Goal: Task Accomplishment & Management: Manage account settings

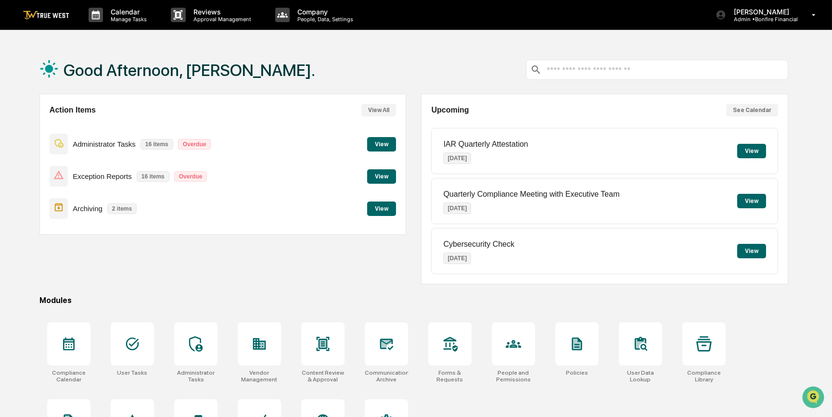
click at [388, 178] on button "View" at bounding box center [381, 176] width 29 height 14
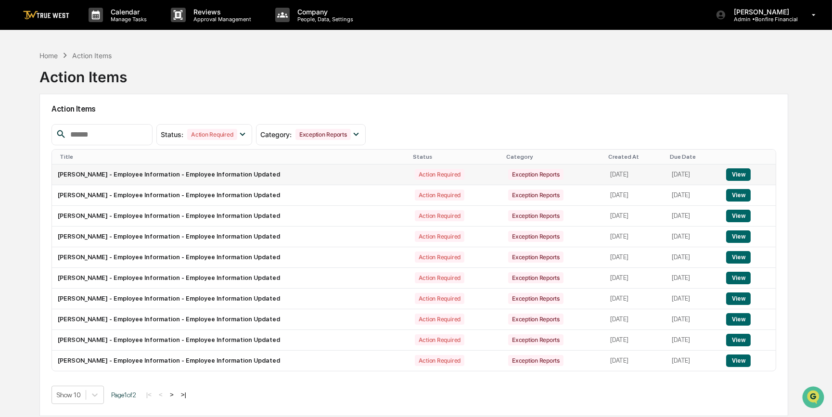
click at [743, 173] on button "View" at bounding box center [738, 174] width 25 height 13
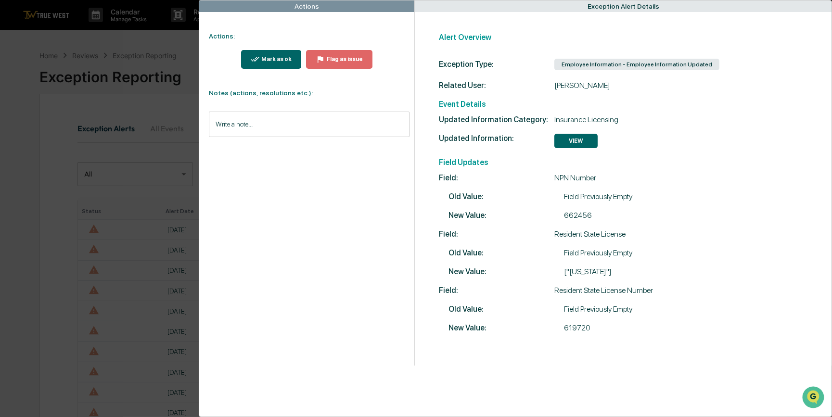
click at [291, 59] on div "Mark as ok" at bounding box center [275, 59] width 32 height 7
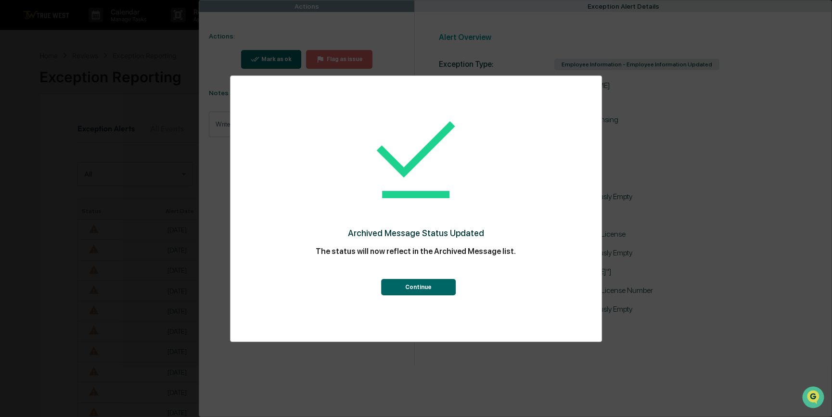
click at [436, 284] on button "Continue" at bounding box center [418, 287] width 75 height 16
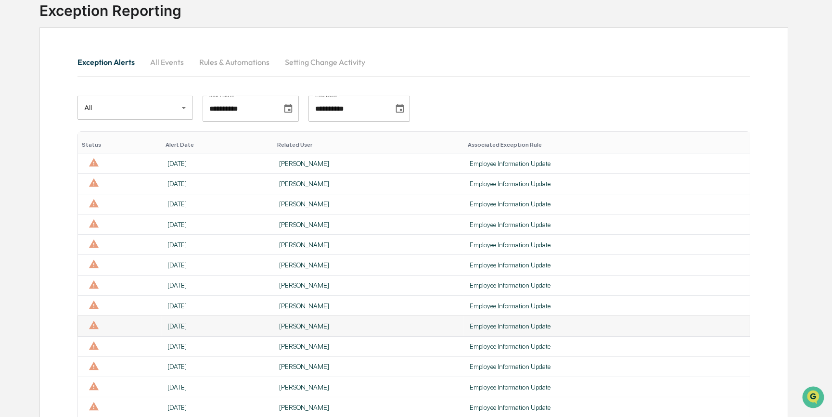
scroll to position [43, 0]
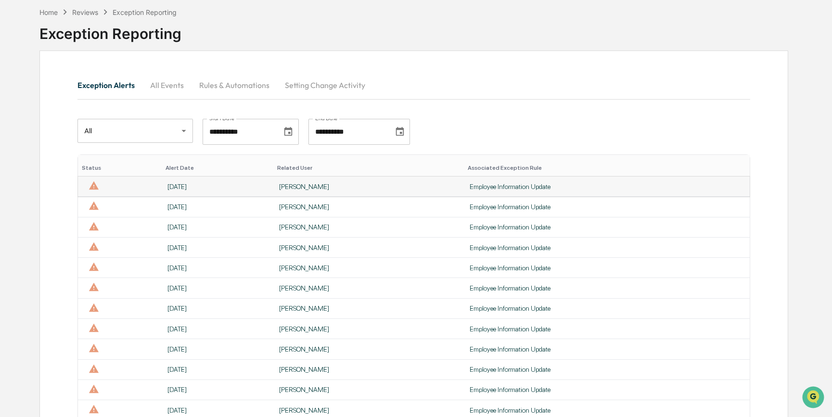
click at [524, 185] on div "Employee Information Update" at bounding box center [607, 187] width 274 height 8
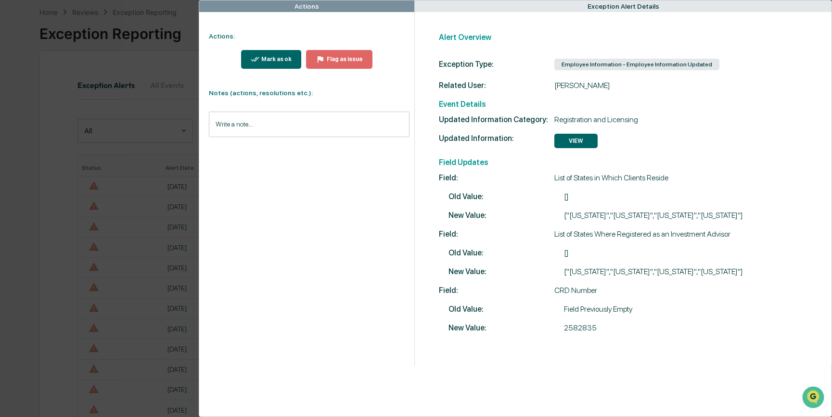
click at [268, 58] on div "Mark as ok" at bounding box center [275, 59] width 32 height 7
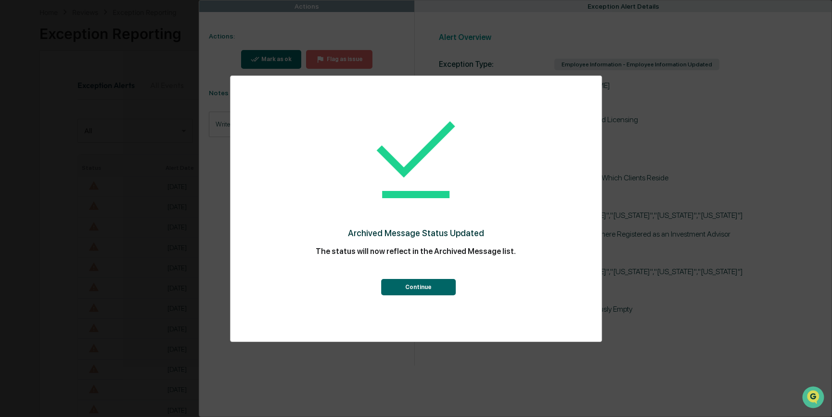
click at [404, 292] on button "Continue" at bounding box center [418, 287] width 75 height 16
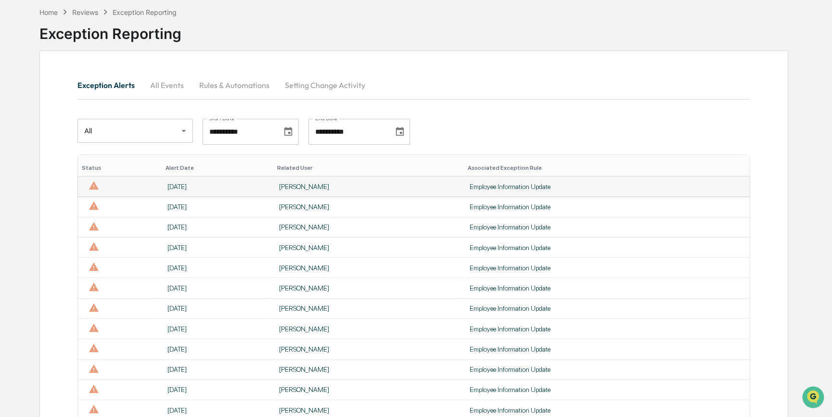
click at [478, 186] on div "Employee Information Update" at bounding box center [607, 187] width 274 height 8
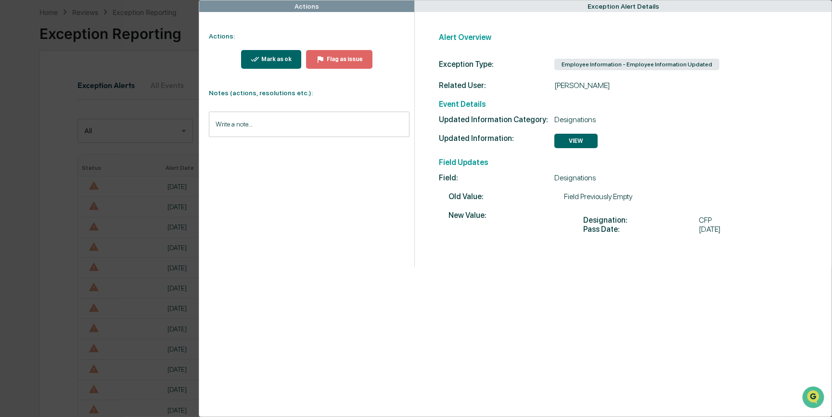
click at [273, 56] on div "Mark as ok" at bounding box center [275, 59] width 32 height 7
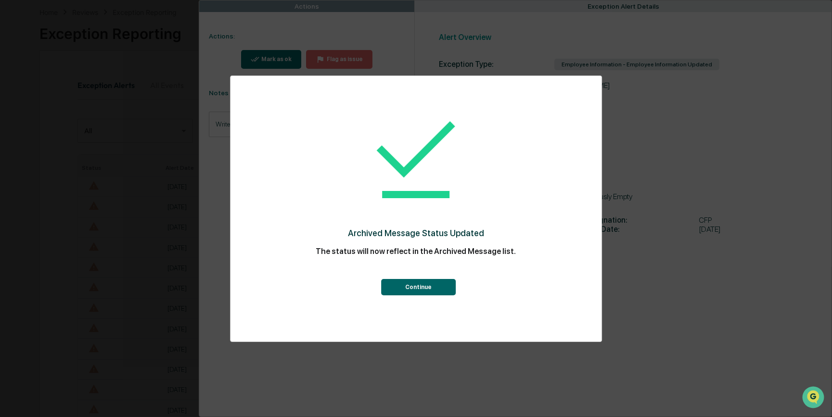
click at [442, 287] on button "Continue" at bounding box center [418, 287] width 75 height 16
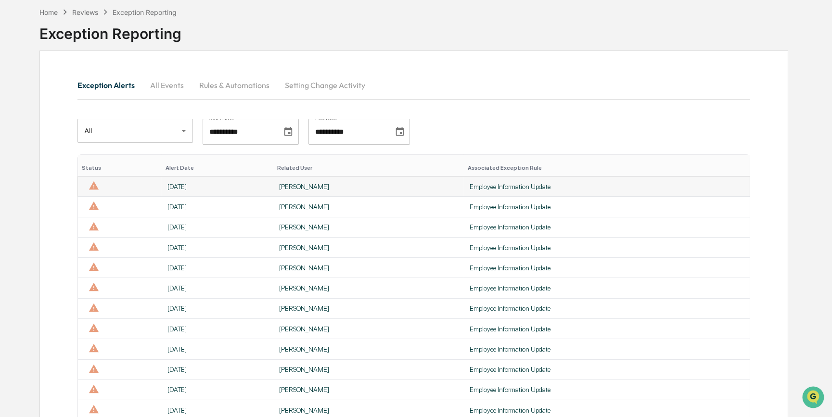
click at [393, 184] on div "[PERSON_NAME]" at bounding box center [368, 187] width 179 height 8
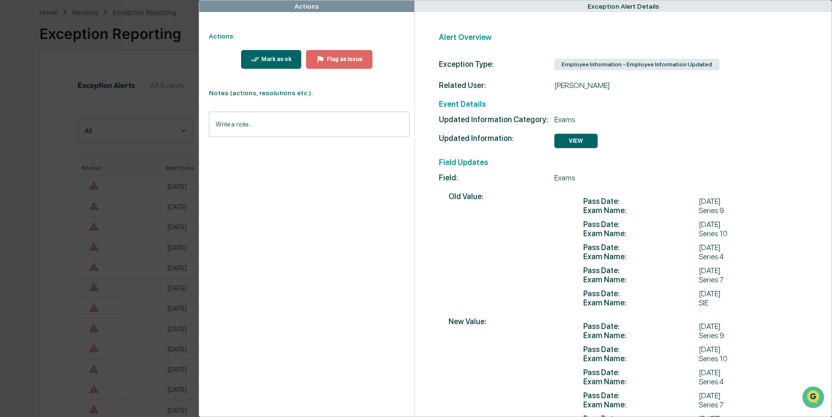
click at [283, 55] on div "Mark as ok" at bounding box center [271, 59] width 41 height 9
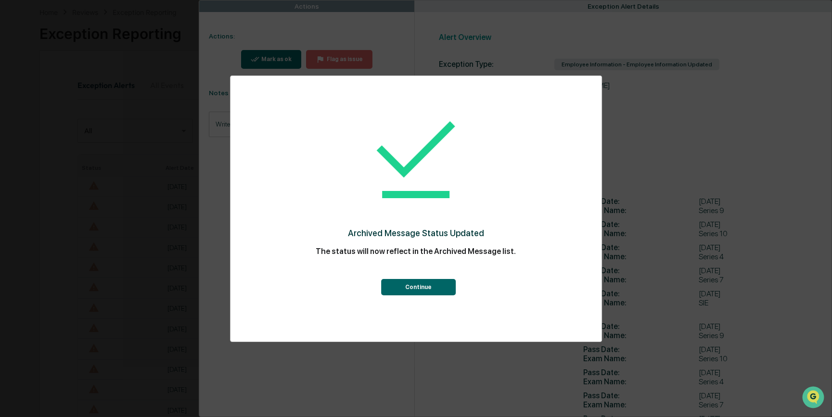
click at [439, 287] on button "Continue" at bounding box center [418, 287] width 75 height 16
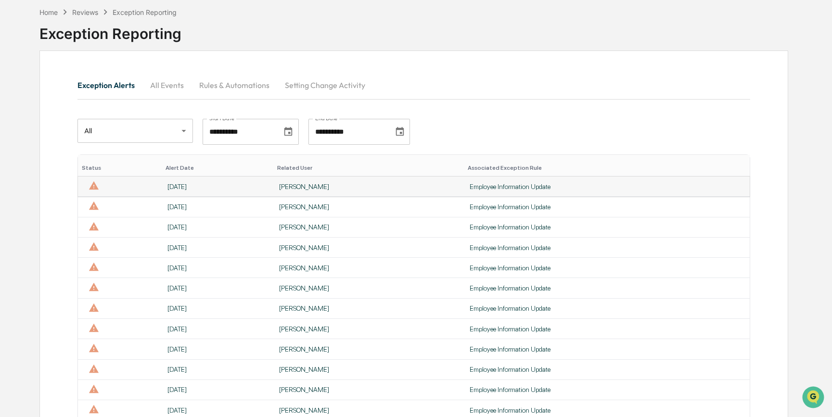
click at [360, 188] on div "[PERSON_NAME]" at bounding box center [368, 187] width 179 height 8
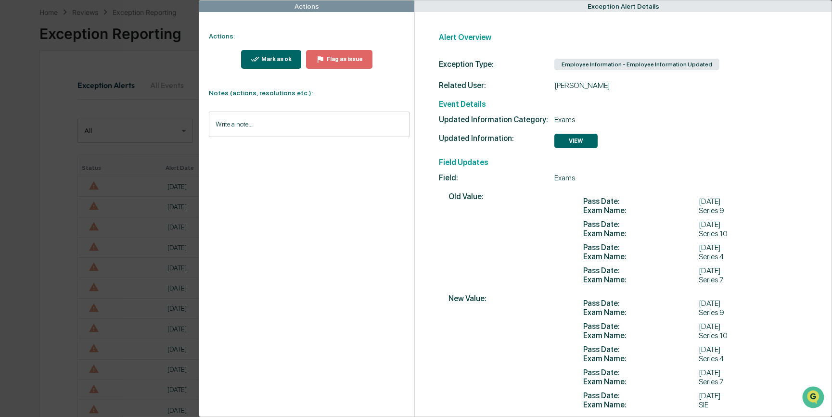
click at [279, 64] on button "Mark as ok" at bounding box center [271, 59] width 61 height 19
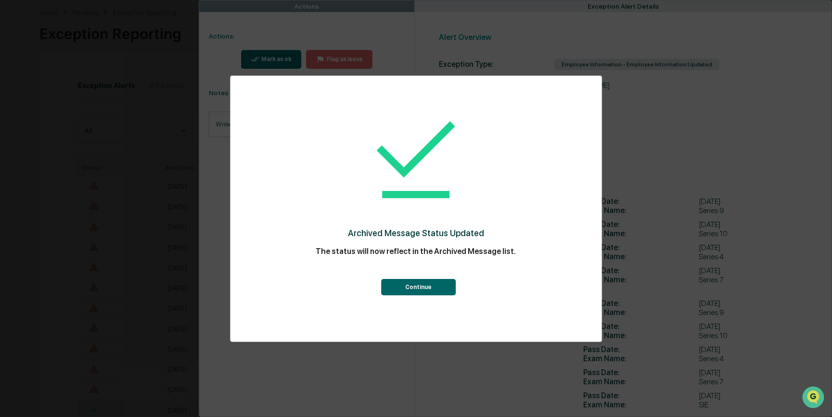
click at [433, 294] on button "Continue" at bounding box center [418, 287] width 75 height 16
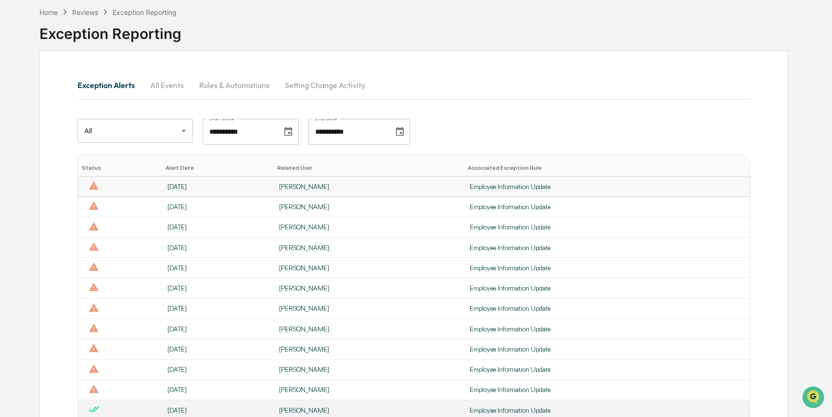
click at [321, 188] on div "[PERSON_NAME]" at bounding box center [368, 187] width 179 height 8
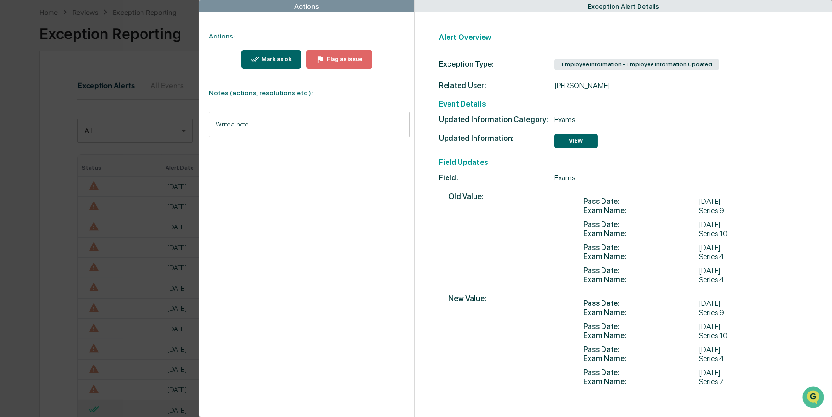
click at [280, 63] on div "Mark as ok" at bounding box center [271, 59] width 41 height 9
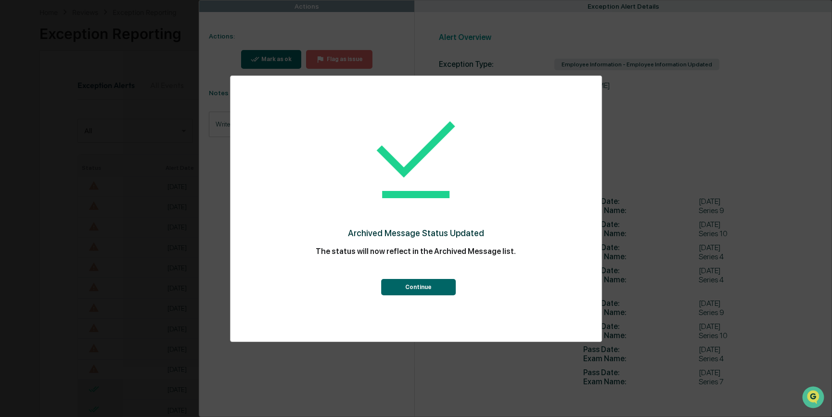
click at [406, 289] on button "Continue" at bounding box center [418, 287] width 75 height 16
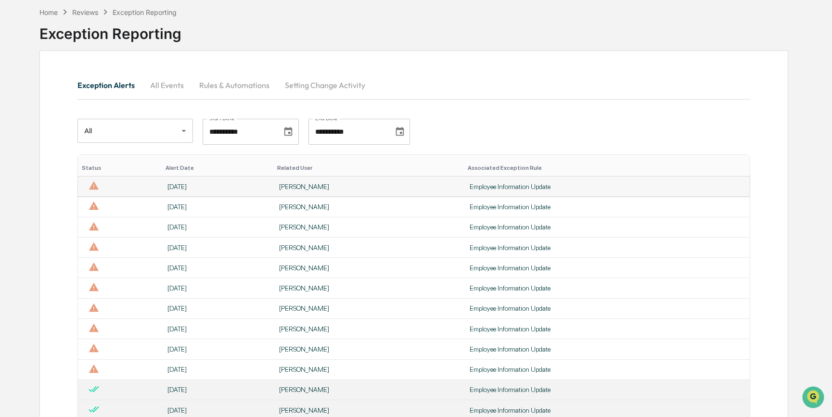
click at [346, 189] on div "[PERSON_NAME]" at bounding box center [368, 187] width 179 height 8
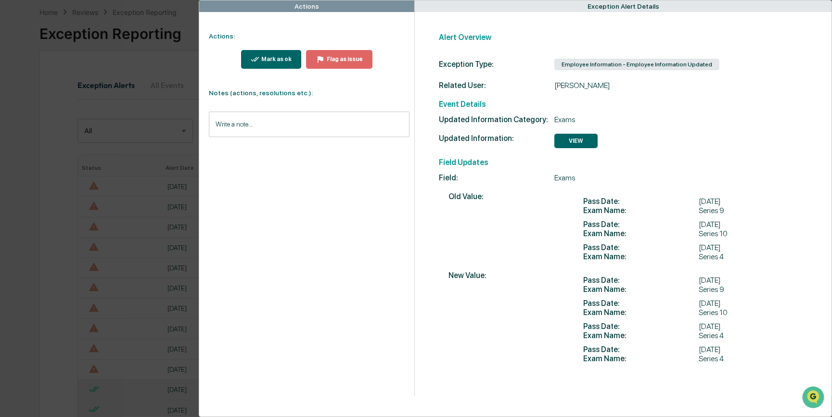
click at [284, 53] on button "Mark as ok" at bounding box center [271, 59] width 61 height 19
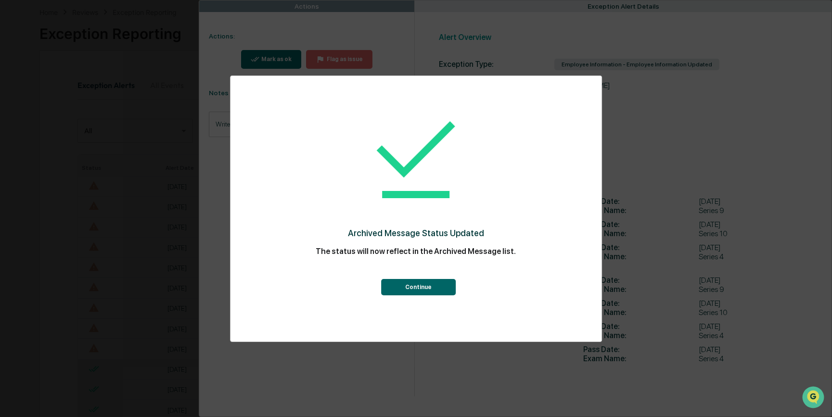
click at [400, 283] on button "Continue" at bounding box center [418, 287] width 75 height 16
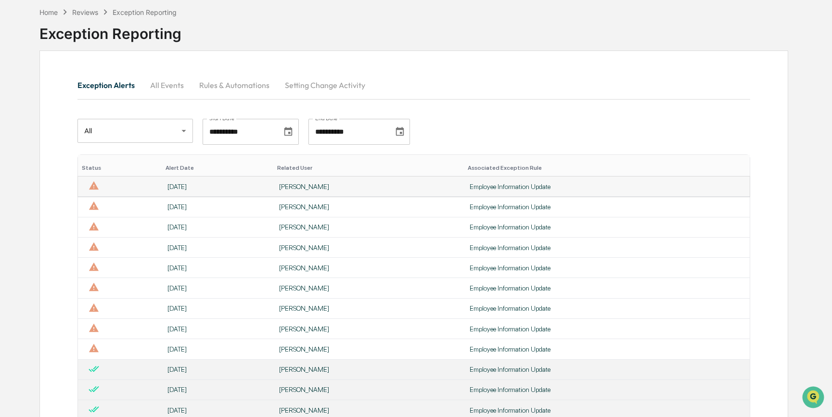
click at [336, 183] on div "[PERSON_NAME]" at bounding box center [368, 187] width 179 height 8
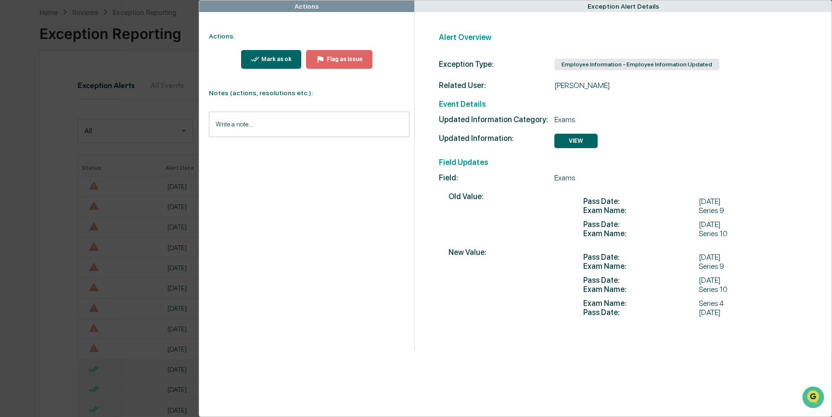
click at [271, 56] on div "Mark as ok" at bounding box center [275, 59] width 32 height 7
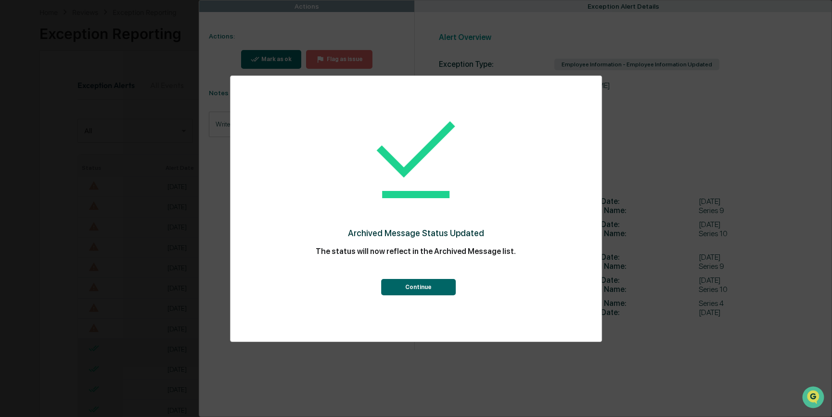
click at [413, 293] on button "Continue" at bounding box center [418, 287] width 75 height 16
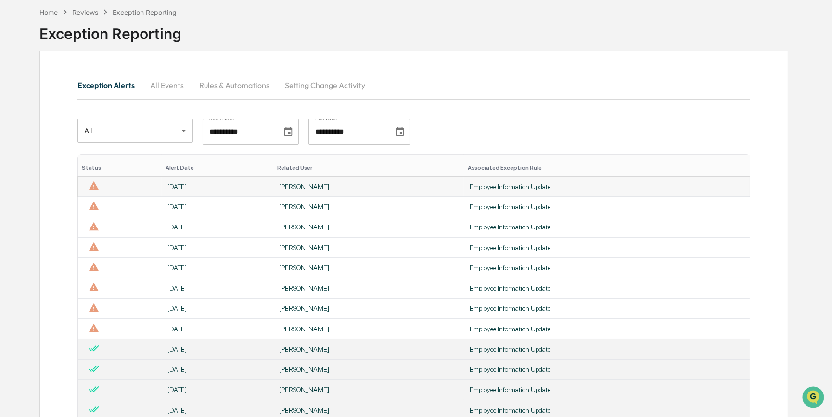
click at [342, 187] on div "[PERSON_NAME]" at bounding box center [368, 187] width 179 height 8
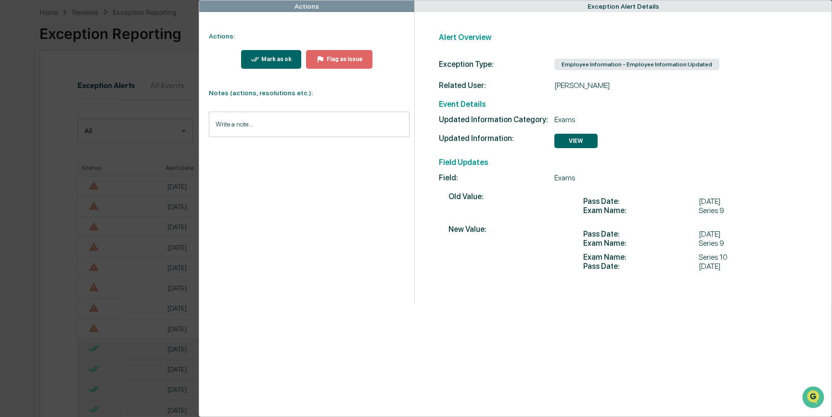
click at [285, 66] on button "Mark as ok" at bounding box center [271, 59] width 61 height 19
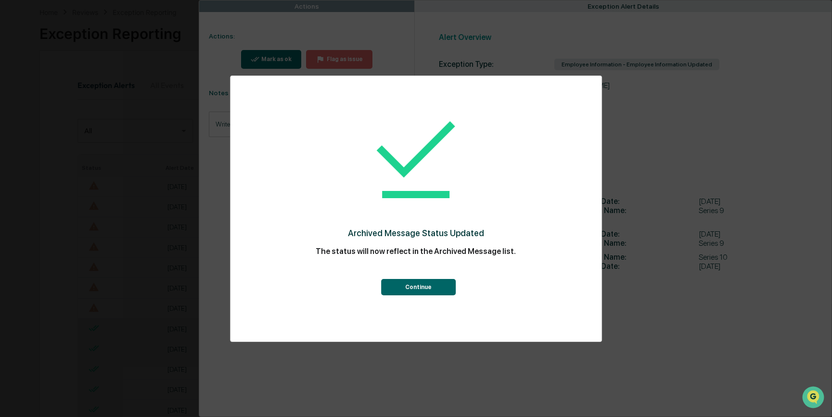
click at [413, 292] on button "Continue" at bounding box center [418, 287] width 75 height 16
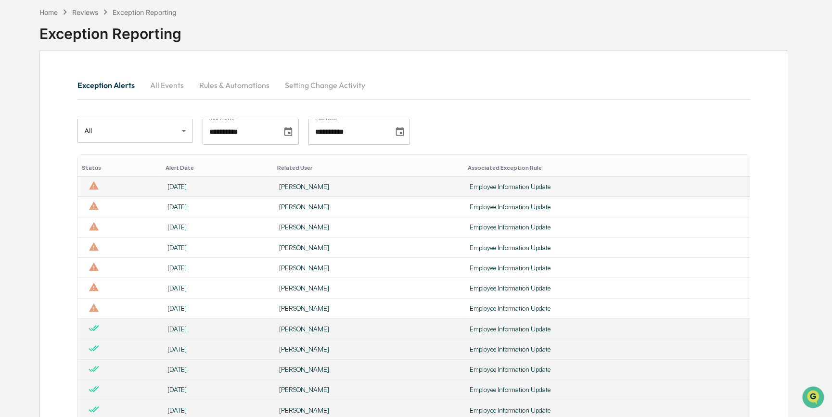
click at [365, 193] on td "[PERSON_NAME]" at bounding box center [368, 187] width 191 height 20
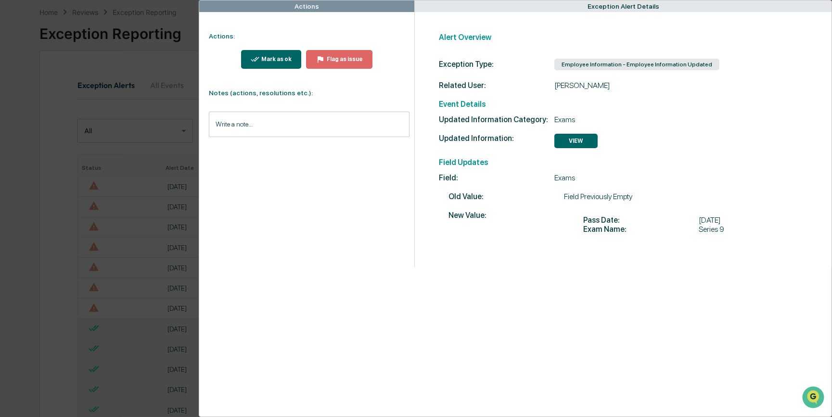
click at [260, 63] on icon "modal" at bounding box center [255, 59] width 9 height 9
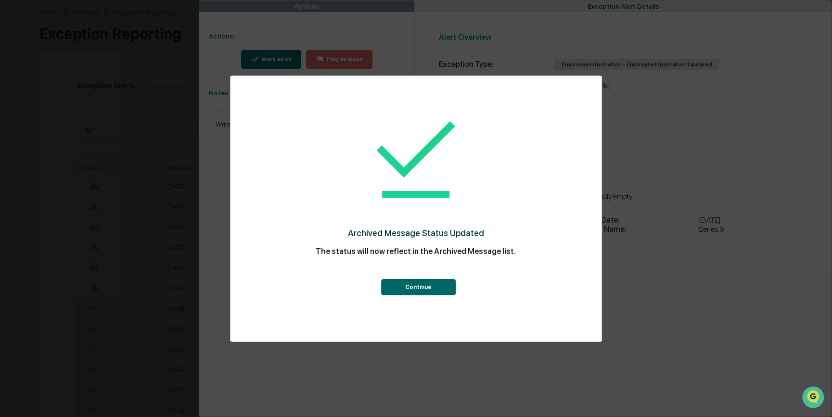
click at [411, 288] on button "Continue" at bounding box center [418, 287] width 75 height 16
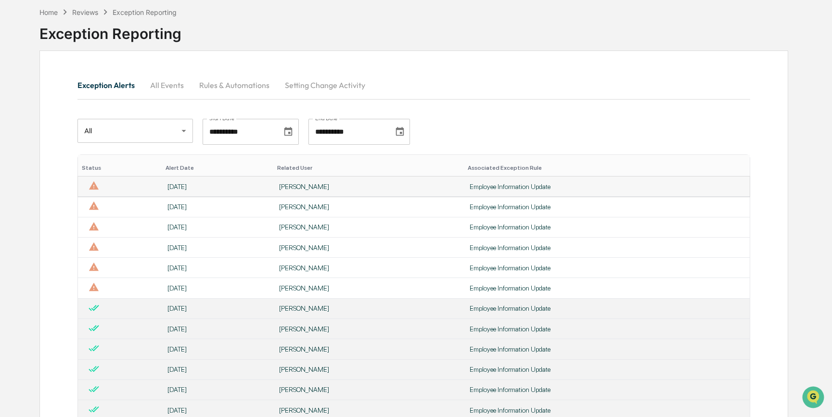
click at [342, 188] on div "[PERSON_NAME]" at bounding box center [368, 187] width 179 height 8
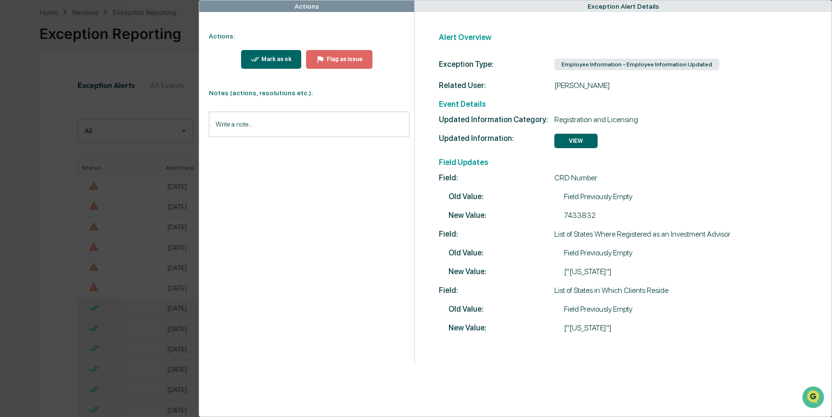
click at [283, 59] on div "Mark as ok" at bounding box center [275, 59] width 32 height 7
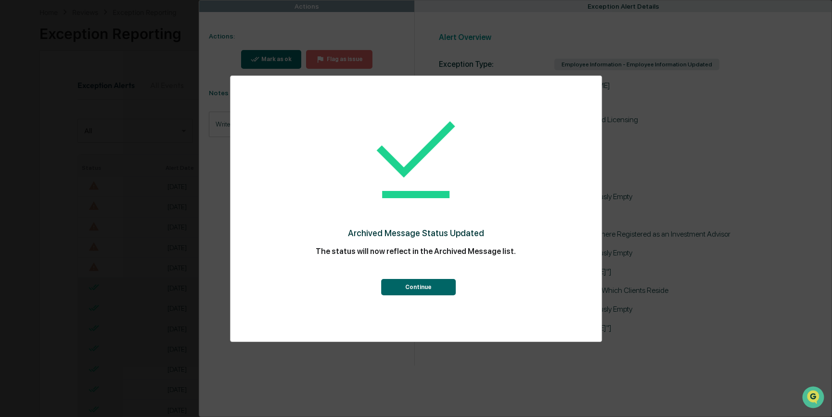
click at [429, 285] on button "Continue" at bounding box center [418, 287] width 75 height 16
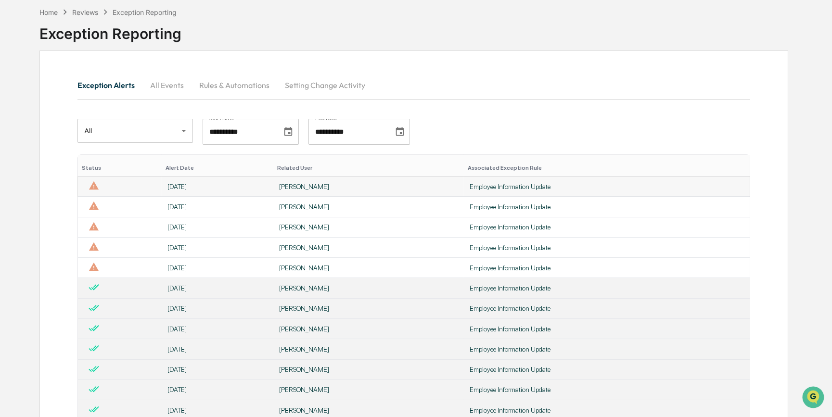
click at [321, 191] on td "[PERSON_NAME]" at bounding box center [368, 187] width 191 height 20
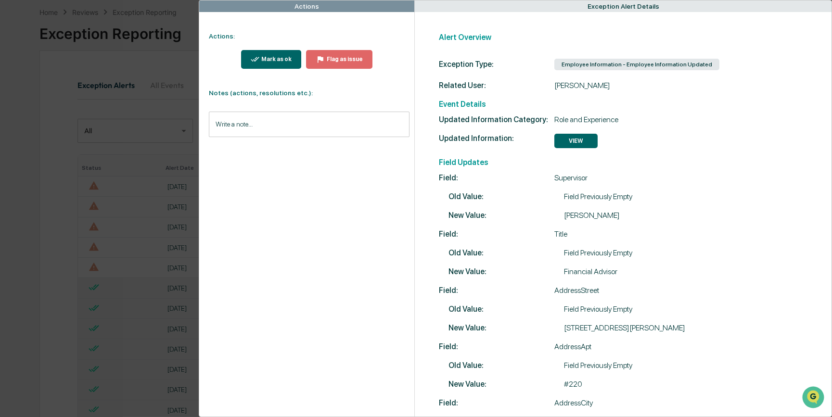
click at [270, 62] on div "Mark as ok" at bounding box center [275, 59] width 32 height 7
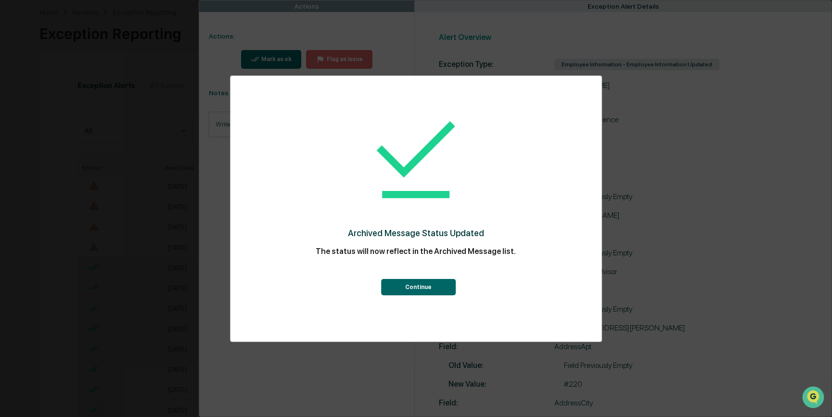
click at [420, 289] on button "Continue" at bounding box center [418, 287] width 75 height 16
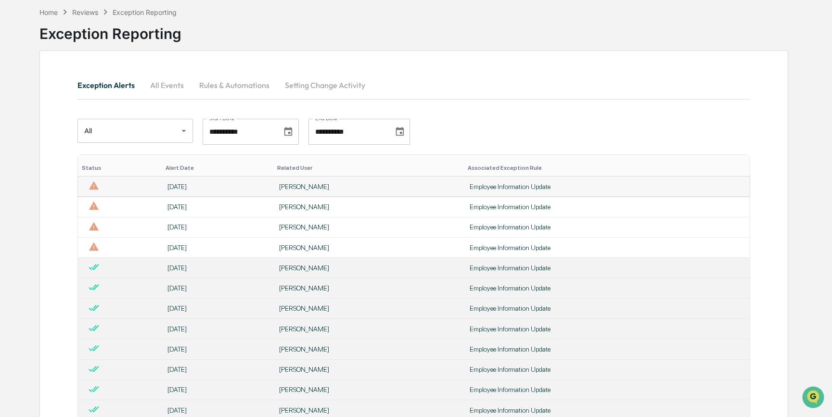
click at [342, 186] on div "[PERSON_NAME]" at bounding box center [368, 187] width 179 height 8
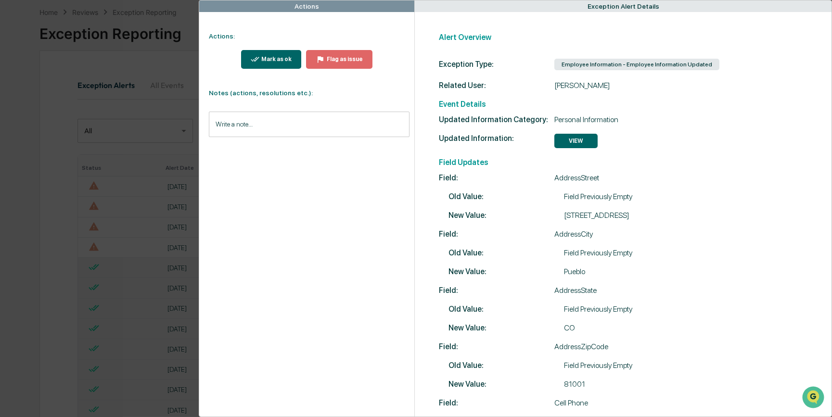
click at [270, 56] on div "Mark as ok" at bounding box center [275, 59] width 32 height 7
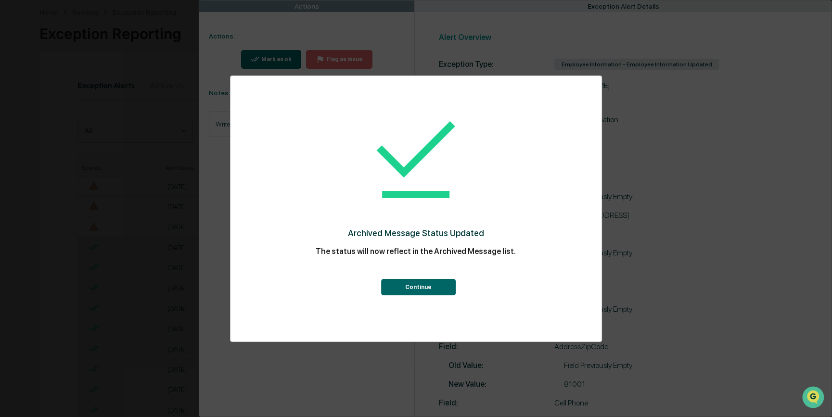
click at [394, 285] on button "Continue" at bounding box center [418, 287] width 75 height 16
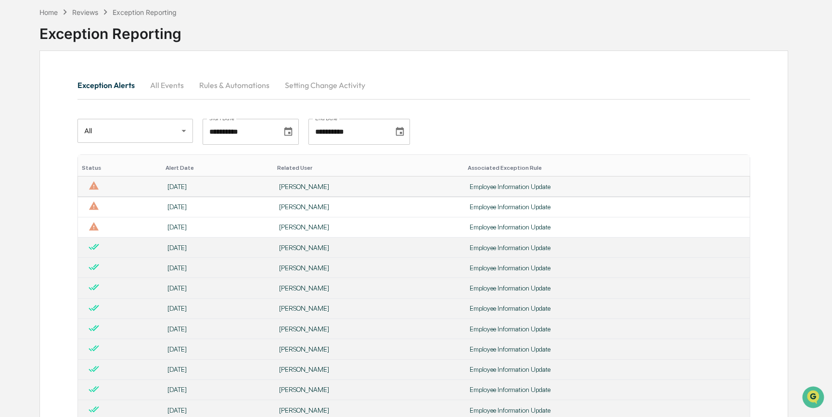
click at [307, 195] on td "[PERSON_NAME]" at bounding box center [368, 187] width 191 height 20
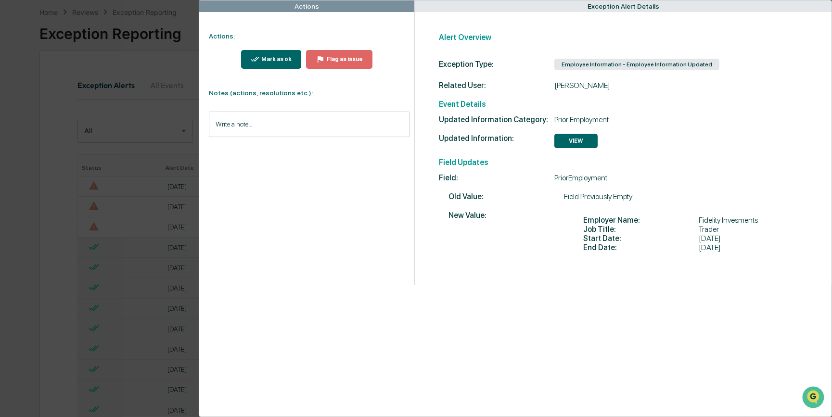
click at [263, 58] on div "Mark as ok" at bounding box center [275, 59] width 32 height 7
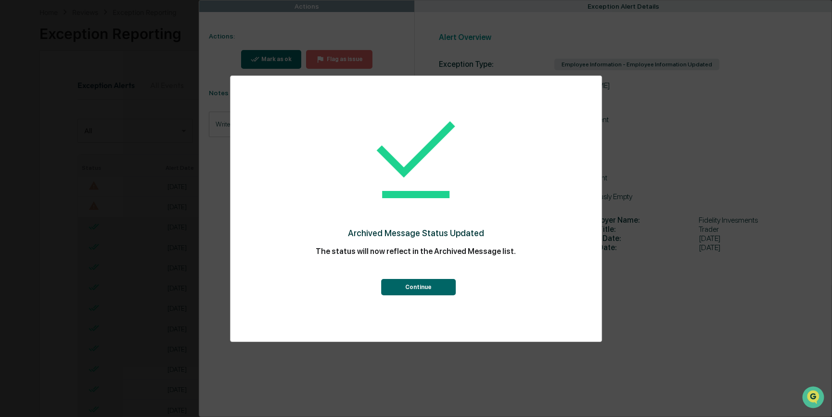
click at [403, 289] on button "Continue" at bounding box center [418, 287] width 75 height 16
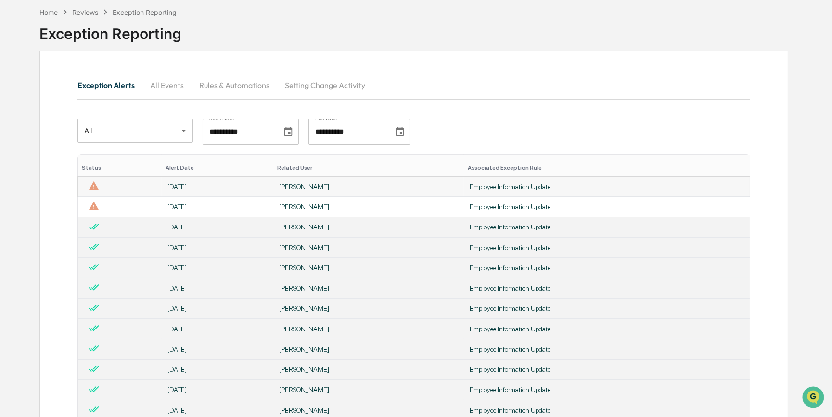
click at [308, 187] on div "[PERSON_NAME]" at bounding box center [368, 187] width 179 height 8
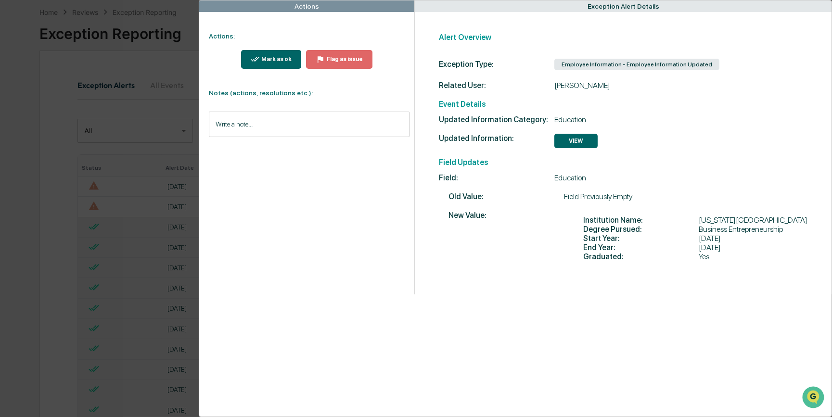
click at [286, 65] on button "Mark as ok" at bounding box center [271, 59] width 61 height 19
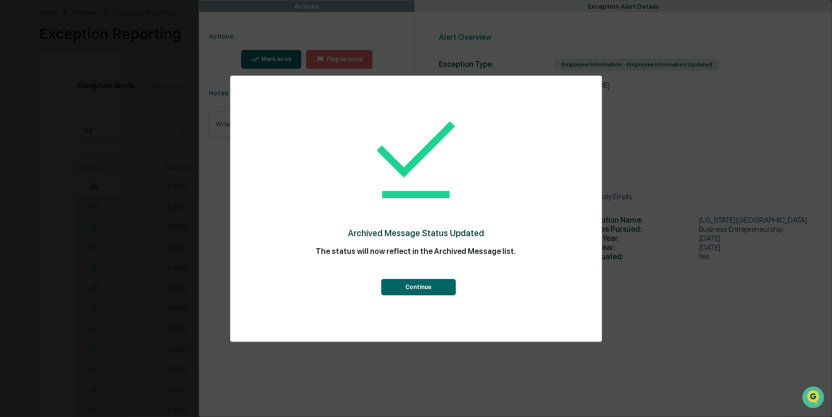
click at [403, 295] on button "Continue" at bounding box center [418, 287] width 75 height 16
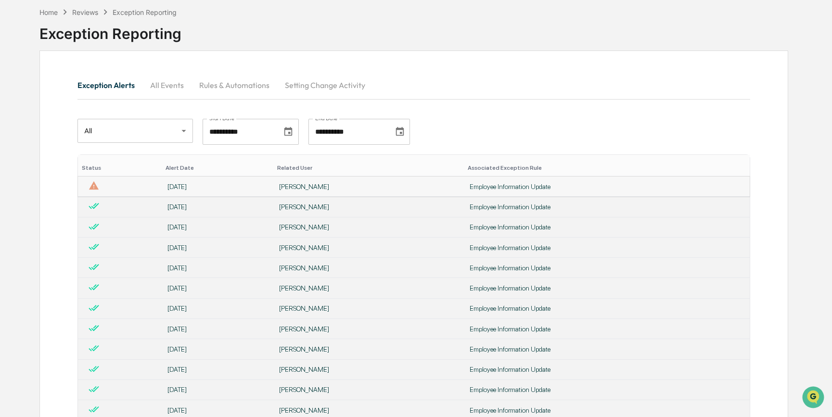
click at [308, 186] on div "[PERSON_NAME]" at bounding box center [368, 187] width 179 height 8
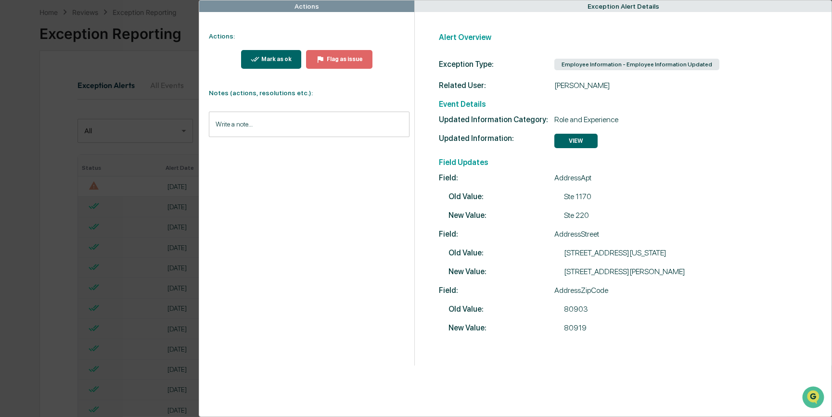
click at [178, 69] on div "Actions Actions: Mark as ok Flag as issue Notes (actions, resolutions etc.): Wr…" at bounding box center [416, 208] width 832 height 417
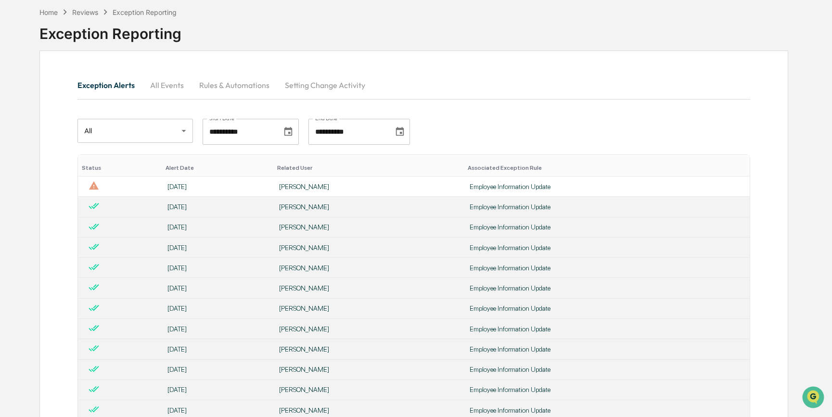
click at [592, 84] on div "Exception Alerts All Events Rules & Automations Setting Change Activity" at bounding box center [413, 85] width 673 height 23
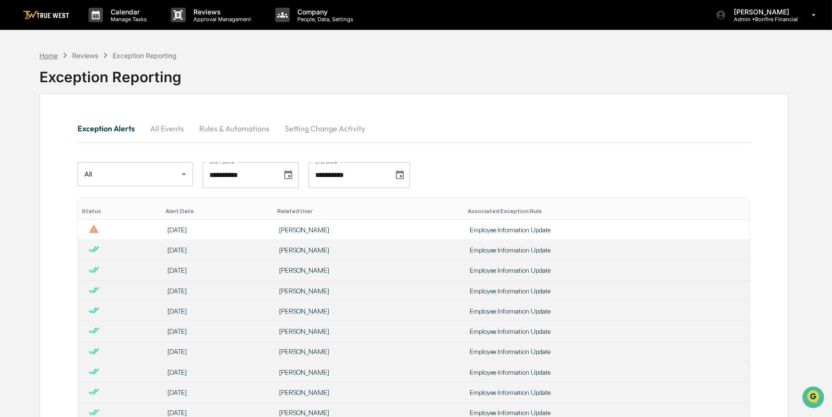
click at [52, 57] on div "Home" at bounding box center [48, 56] width 18 height 8
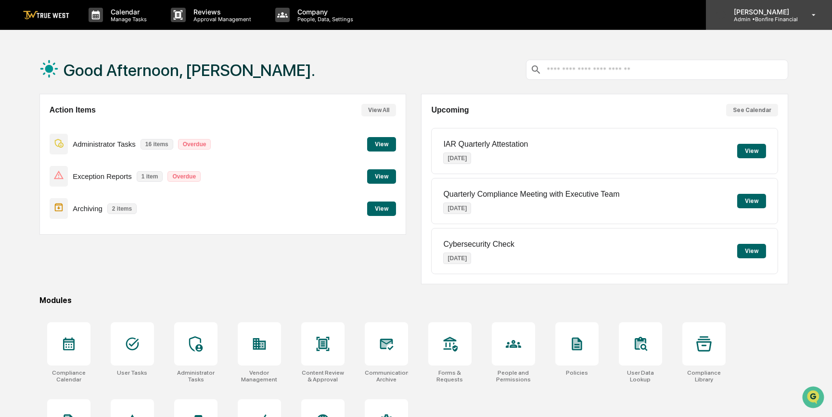
click at [784, 14] on p "[PERSON_NAME]" at bounding box center [762, 12] width 72 height 8
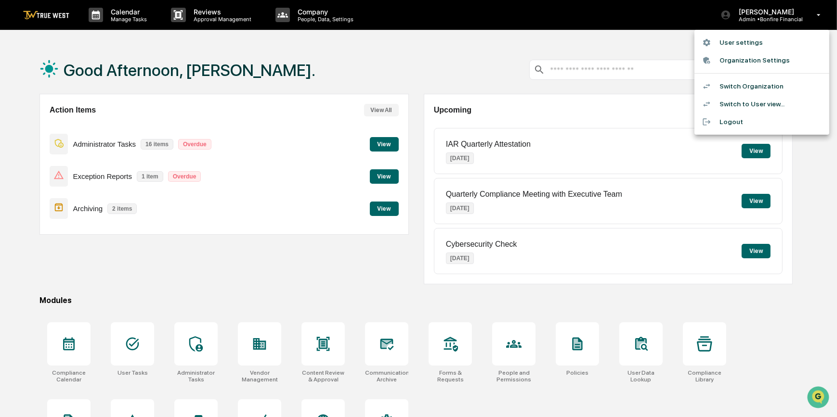
click at [717, 83] on div at bounding box center [710, 86] width 17 height 9
